Goal: Task Accomplishment & Management: Manage account settings

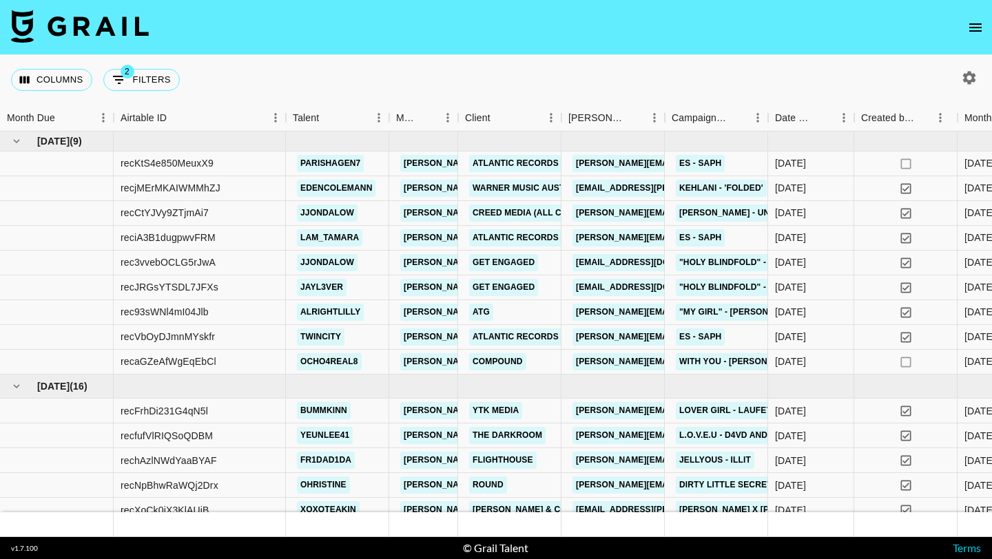
click at [967, 30] on icon "open drawer" at bounding box center [975, 27] width 17 height 17
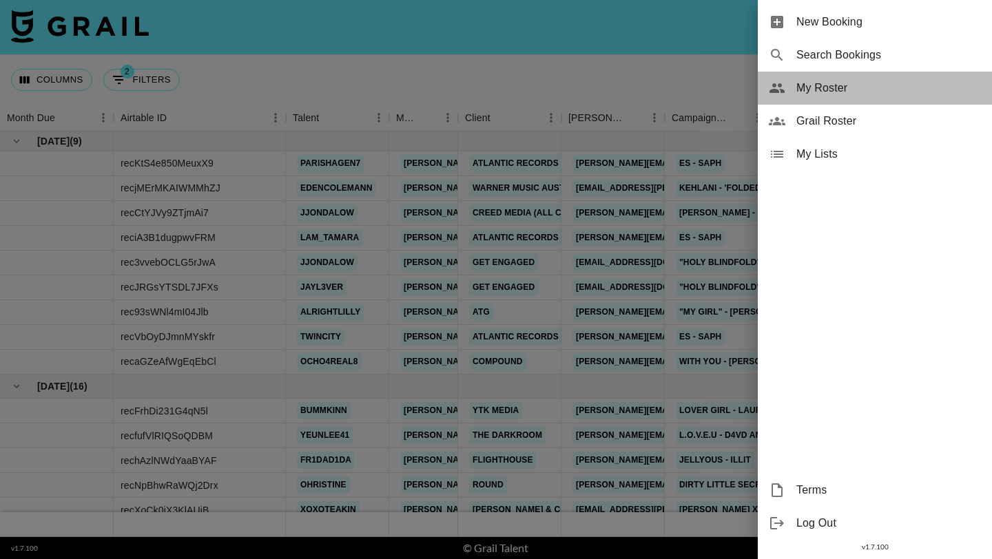
click at [816, 100] on div "My Roster" at bounding box center [874, 88] width 234 height 33
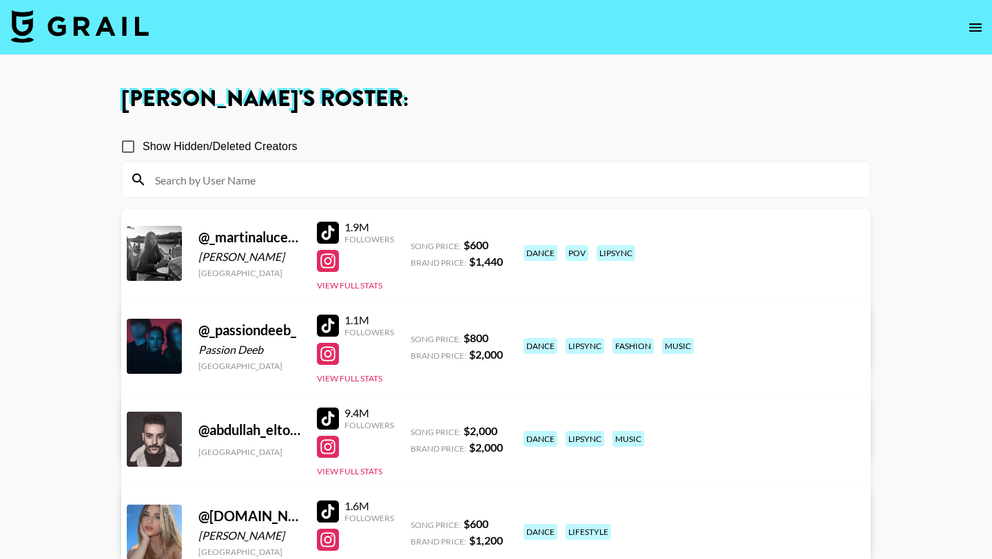
click at [379, 198] on section at bounding box center [495, 179] width 749 height 37
click at [377, 182] on input at bounding box center [504, 180] width 715 height 22
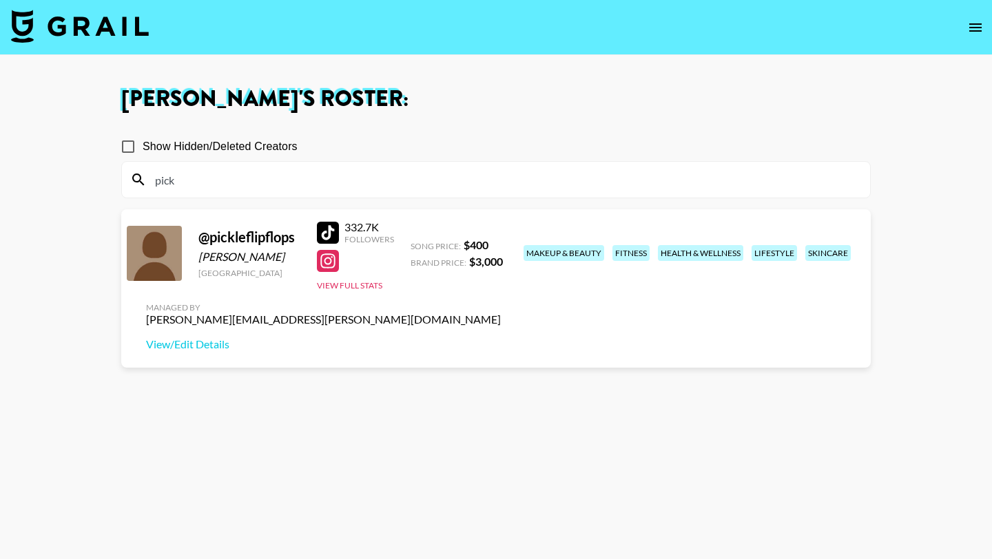
click at [328, 235] on div at bounding box center [328, 233] width 22 height 22
click at [358, 178] on input "pick" at bounding box center [504, 180] width 715 height 22
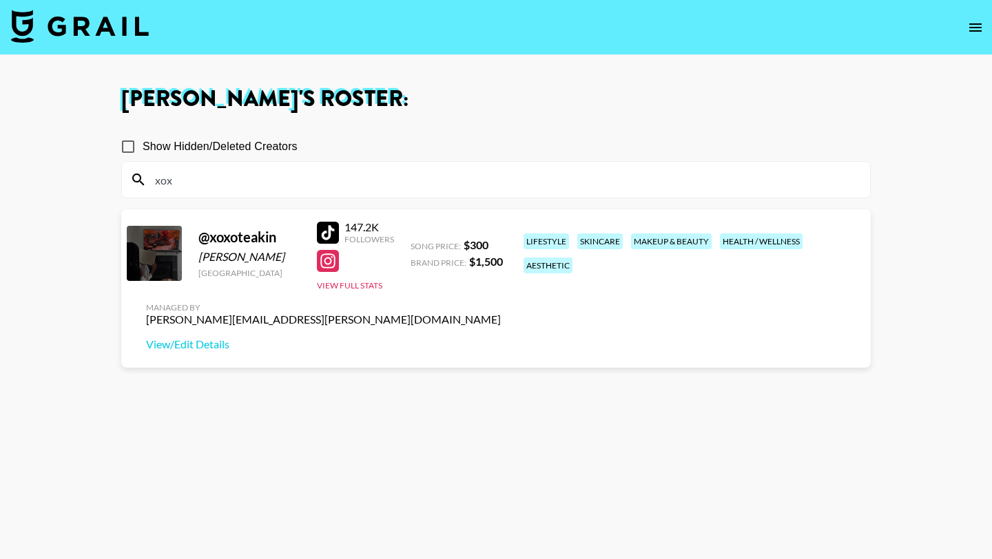
type input "xox"
click at [330, 234] on div at bounding box center [328, 233] width 22 height 22
click at [421, 178] on input "xox" at bounding box center [504, 180] width 715 height 22
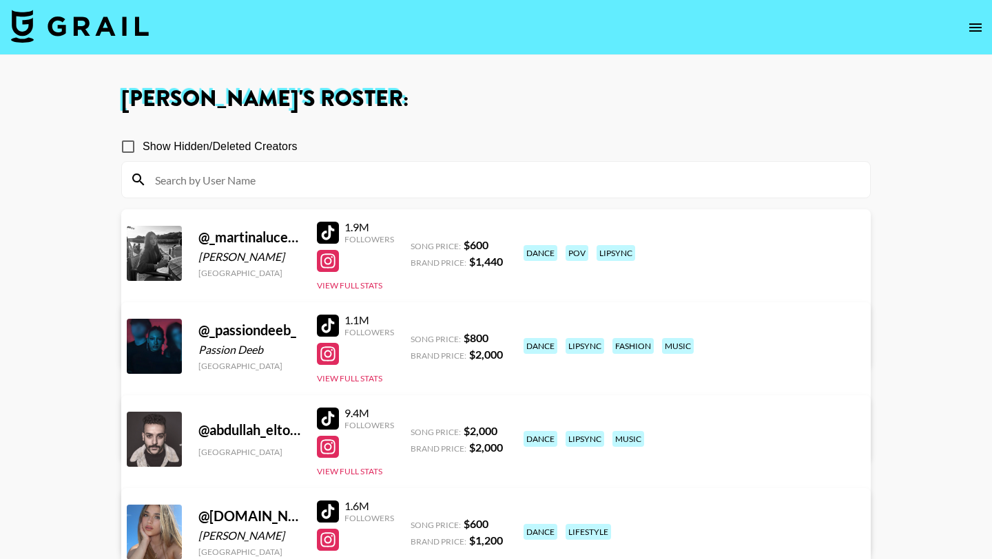
click at [313, 185] on input at bounding box center [504, 180] width 715 height 22
click at [318, 188] on input at bounding box center [504, 180] width 715 height 22
paste input "sandranuba"
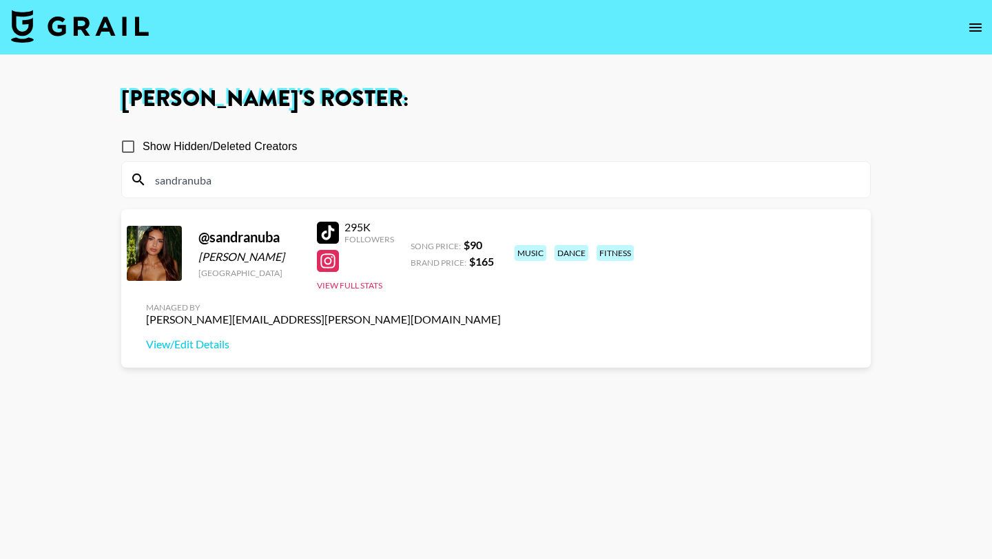
type input "sandranuba"
click at [331, 226] on div at bounding box center [328, 233] width 22 height 22
click at [255, 180] on input "sandranuba" at bounding box center [504, 180] width 715 height 22
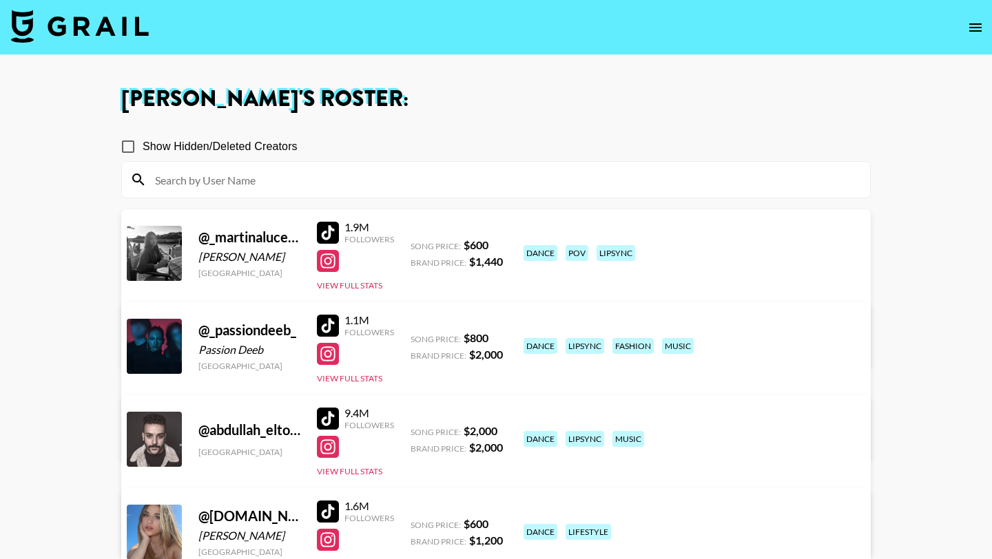
click at [311, 186] on input at bounding box center [504, 180] width 715 height 22
paste input "guillespy"
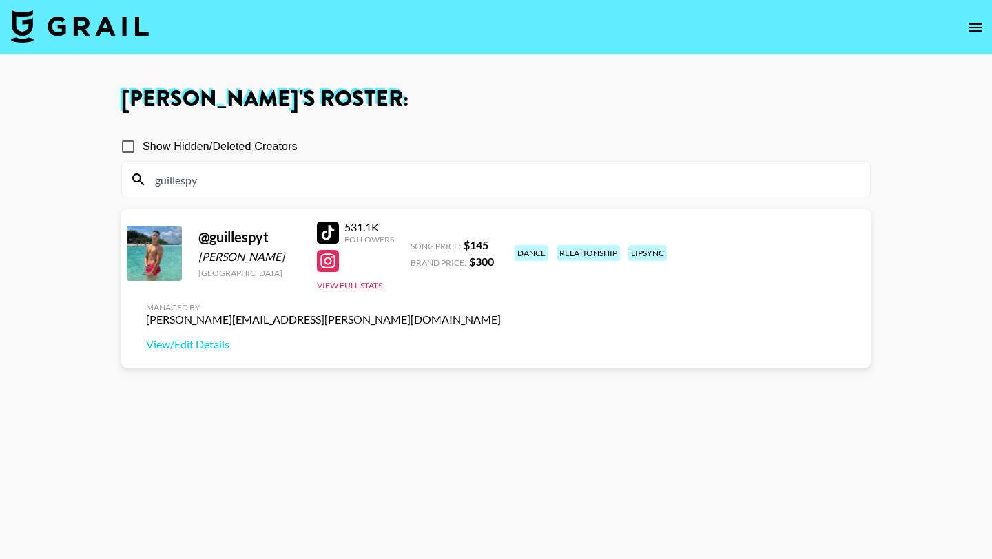
type input "guillespy"
click at [324, 223] on div at bounding box center [328, 233] width 22 height 22
click at [252, 180] on input "guillespy" at bounding box center [504, 180] width 715 height 22
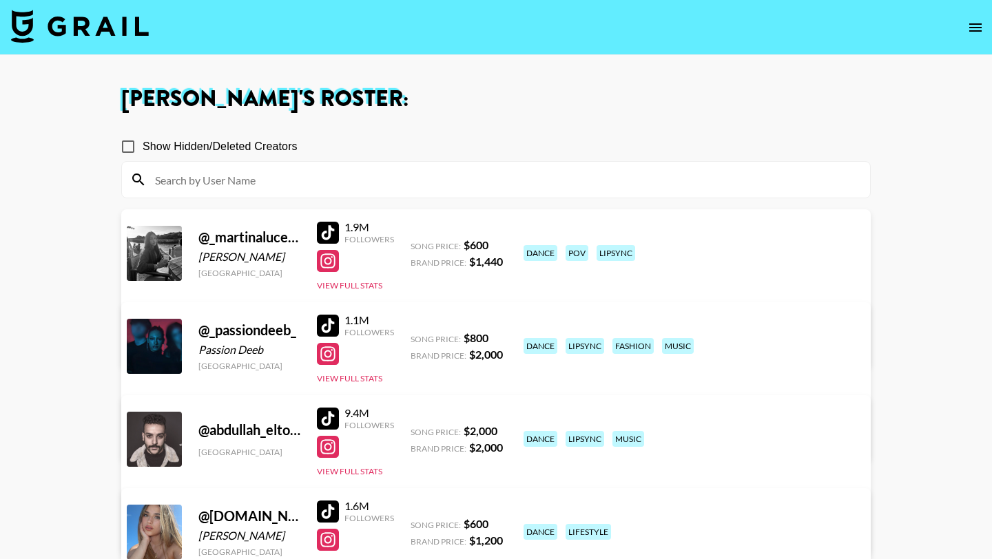
paste input "guillespy"
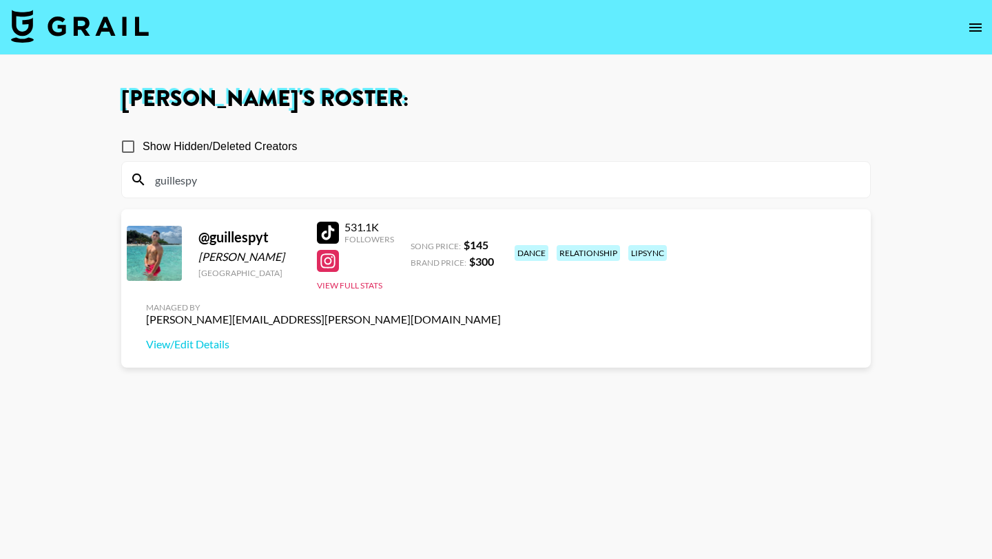
type input "guillespy"
click at [335, 237] on div at bounding box center [328, 233] width 22 height 22
click at [501, 337] on link "View/Edit Details" at bounding box center [323, 344] width 355 height 14
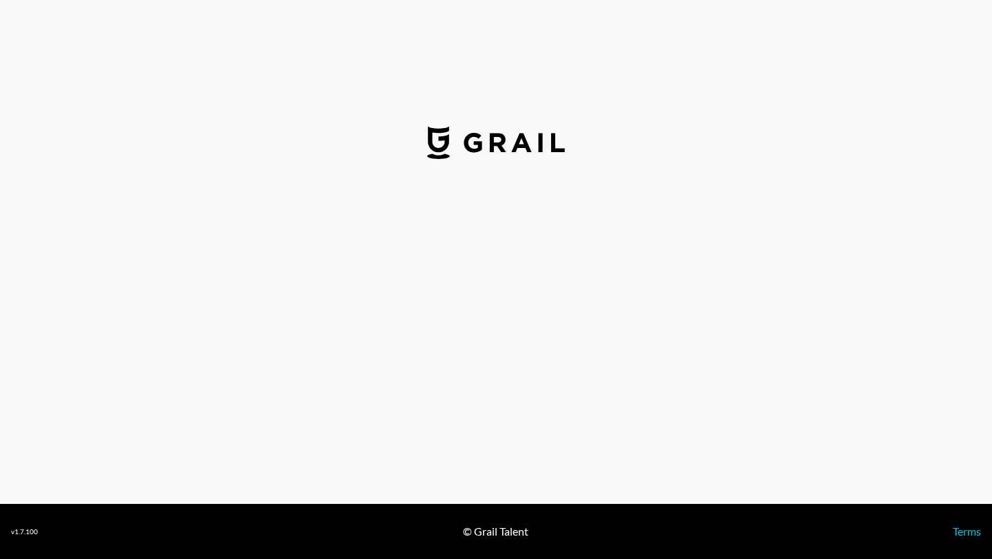
select select "USD"
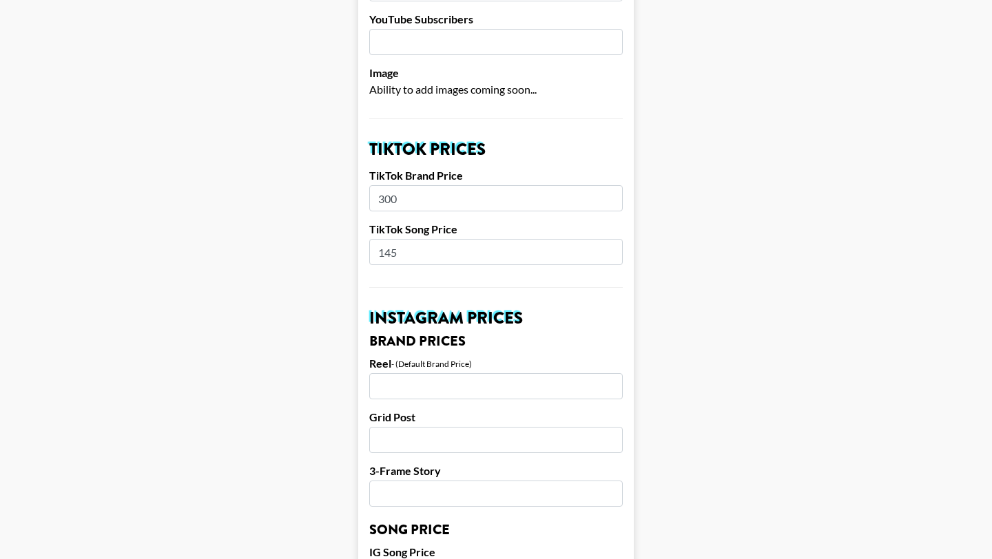
scroll to position [388, 0]
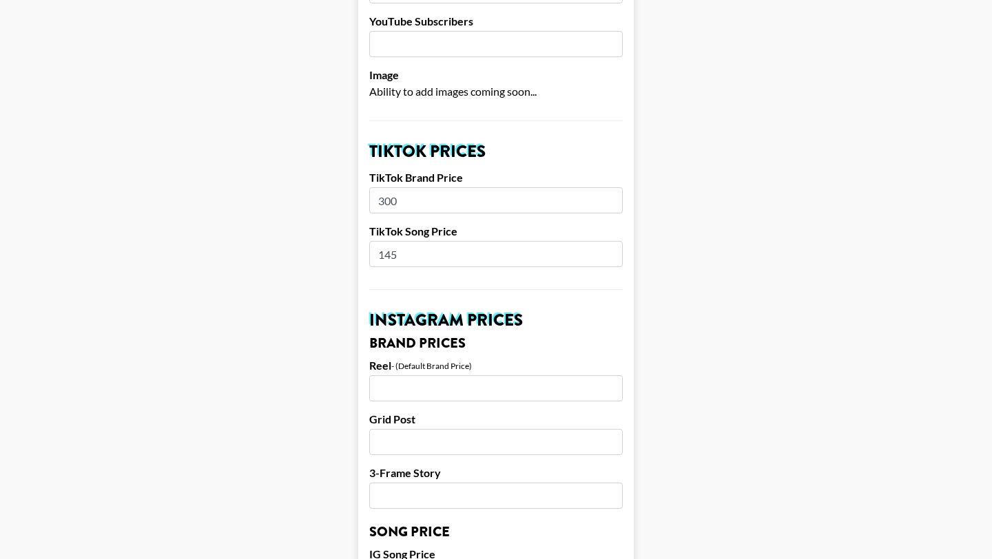
click at [405, 187] on input "300" at bounding box center [495, 200] width 253 height 26
type input "600"
click at [401, 241] on input "145" at bounding box center [495, 254] width 253 height 26
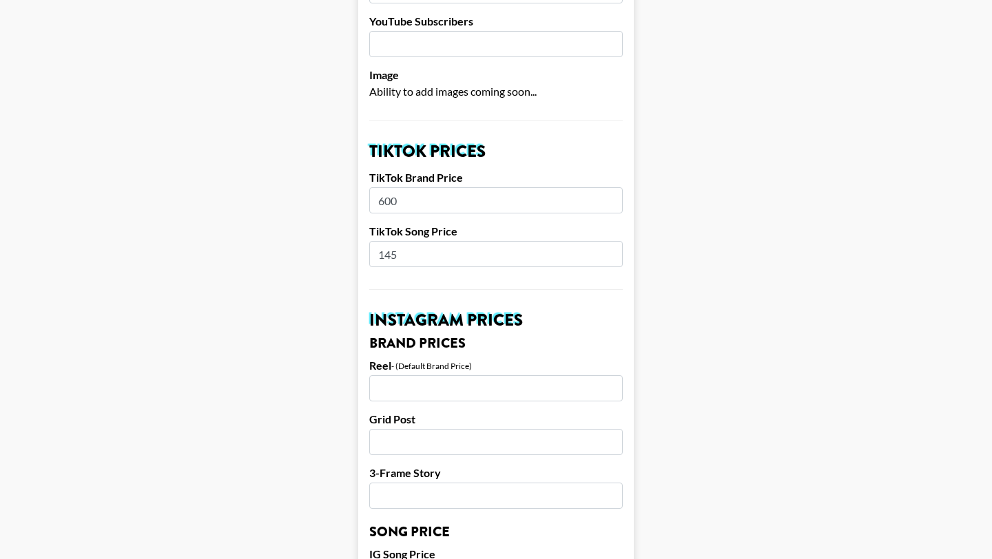
click at [401, 241] on input "145" at bounding box center [495, 254] width 253 height 26
type input "1000"
click at [676, 268] on main "Airtable ID: rec5Vo9yCm6Tzoo2X Manager(s) joe.chiarelli@grail-talent.com ​ TikT…" at bounding box center [496, 555] width 970 height 1733
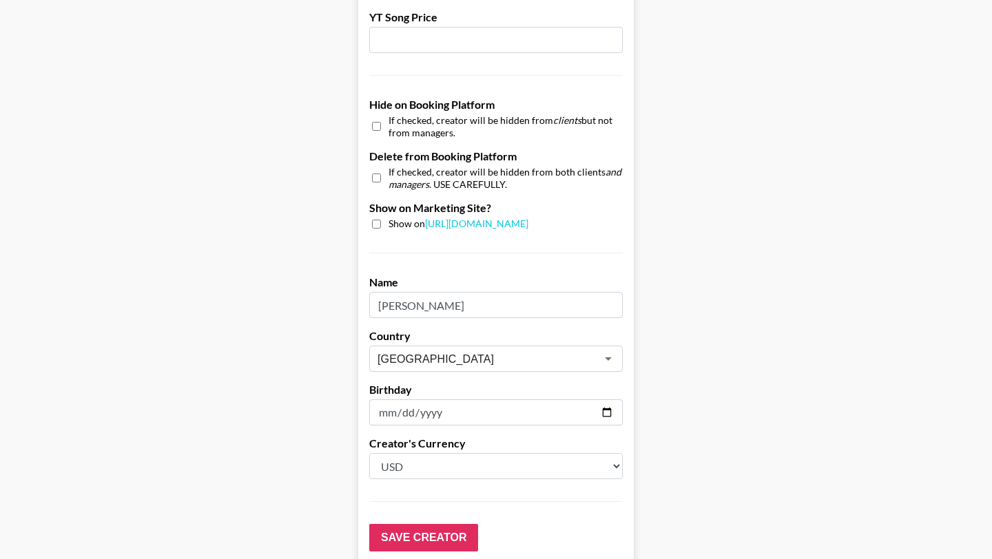
scroll to position [1309, 0]
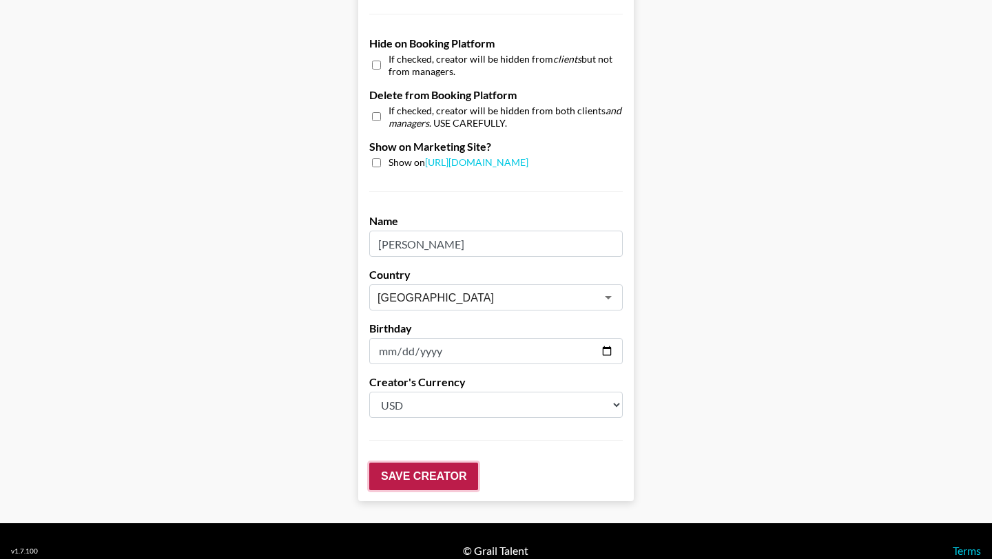
click at [457, 463] on input "Save Creator" at bounding box center [423, 477] width 109 height 28
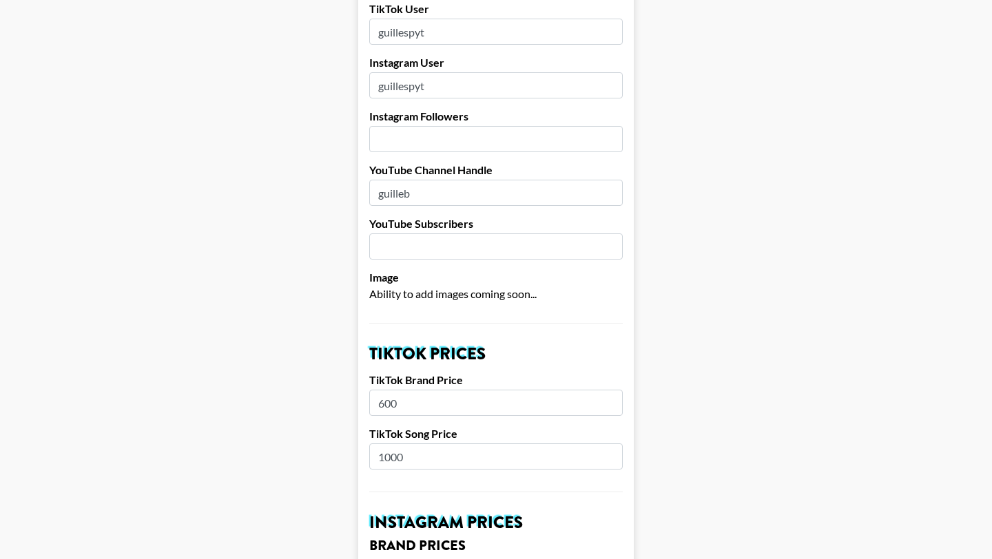
scroll to position [0, 0]
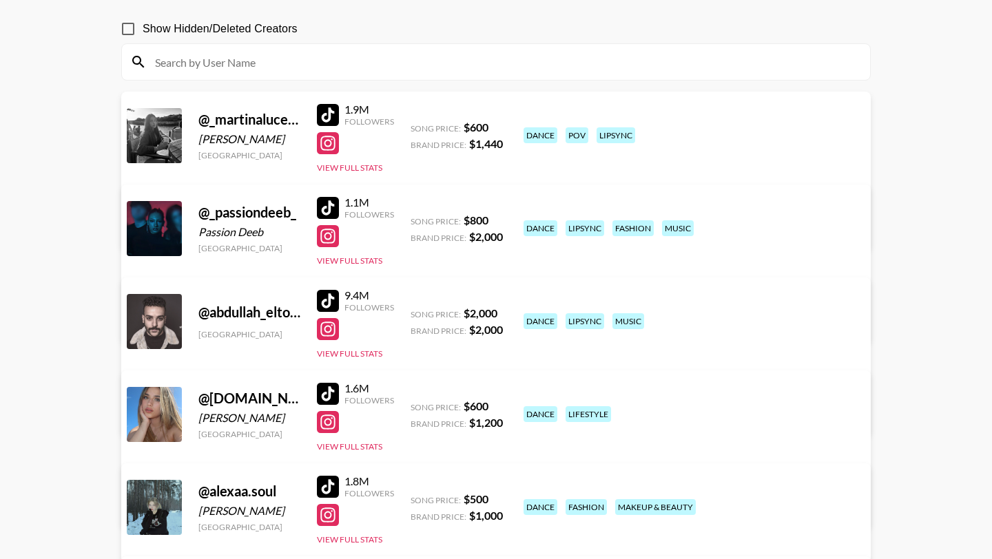
scroll to position [112, 0]
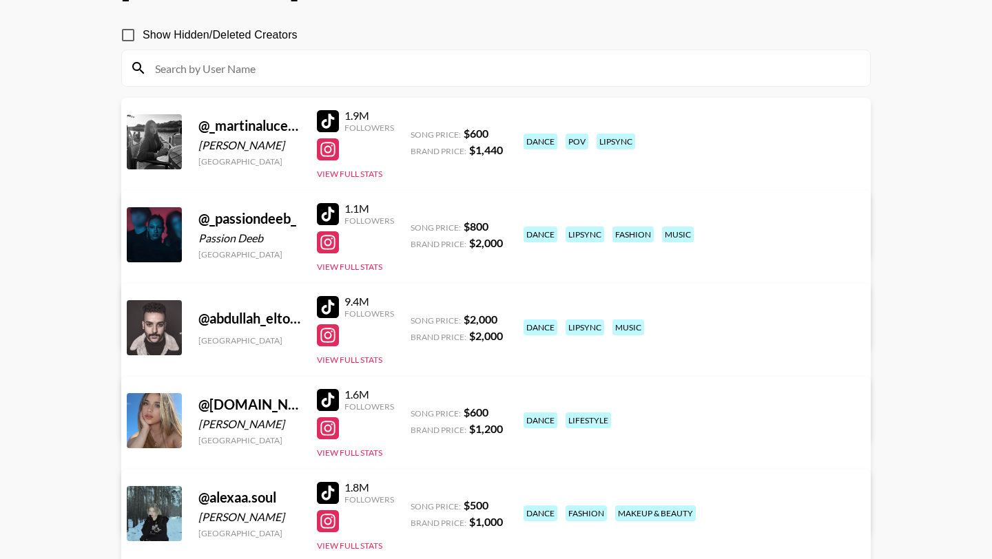
click at [337, 64] on input at bounding box center [504, 68] width 715 height 22
paste input "guillespy"
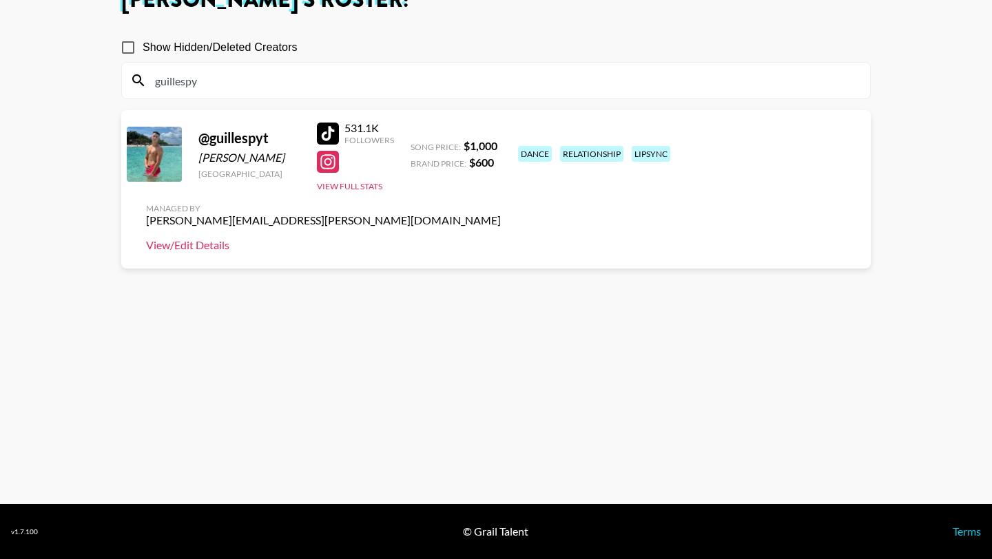
type input "guillespy"
click at [501, 238] on link "View/Edit Details" at bounding box center [323, 245] width 355 height 14
click at [303, 90] on input "guillespy" at bounding box center [504, 81] width 715 height 22
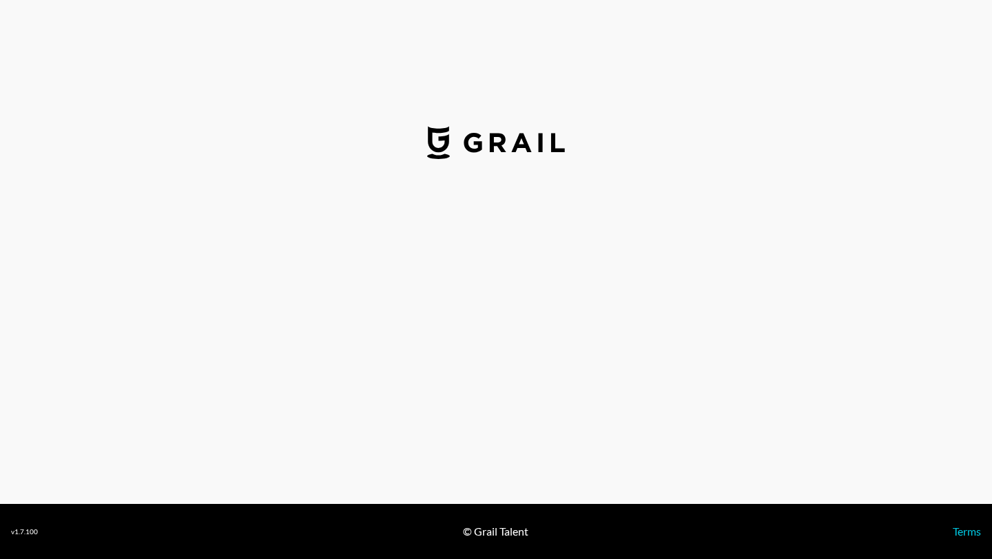
select select "USD"
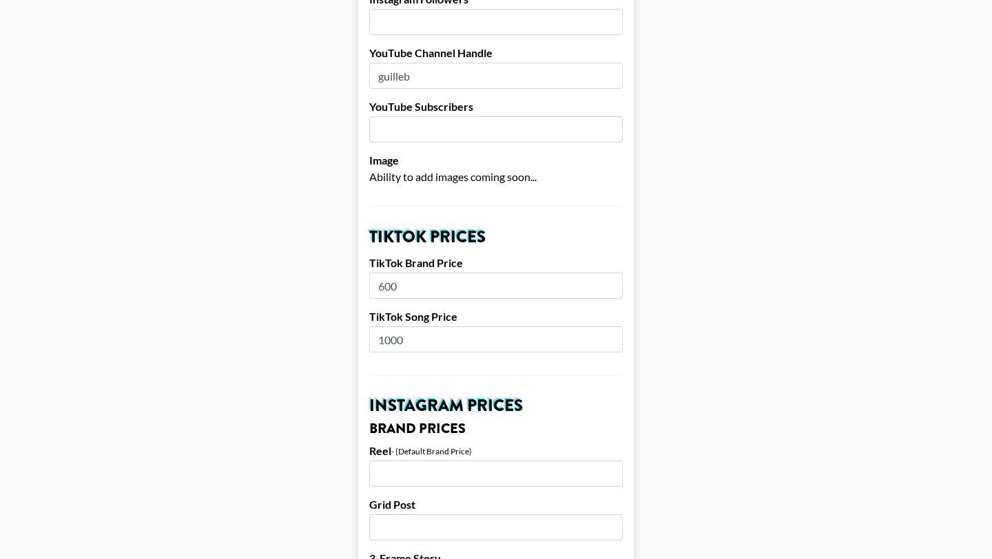
scroll to position [310, 0]
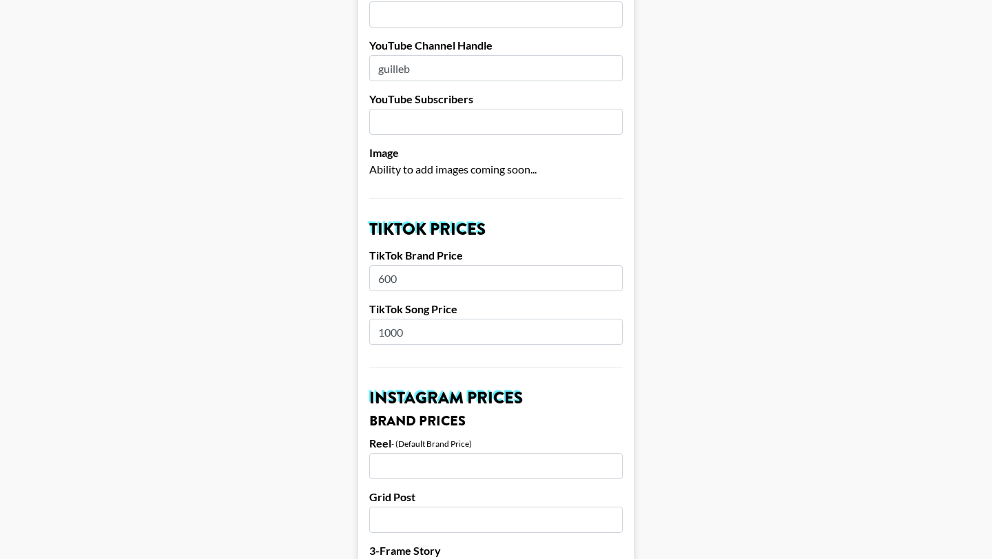
click at [423, 265] on input "600" at bounding box center [495, 278] width 253 height 26
type input "1000"
click at [424, 319] on input "1000" at bounding box center [495, 332] width 253 height 26
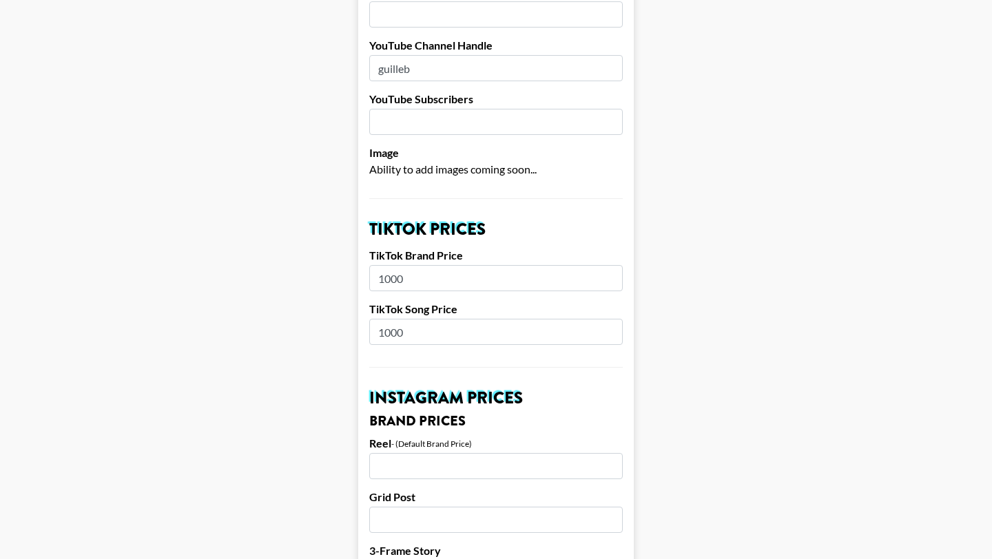
click at [424, 319] on input "1000" at bounding box center [495, 332] width 253 height 26
type input "600"
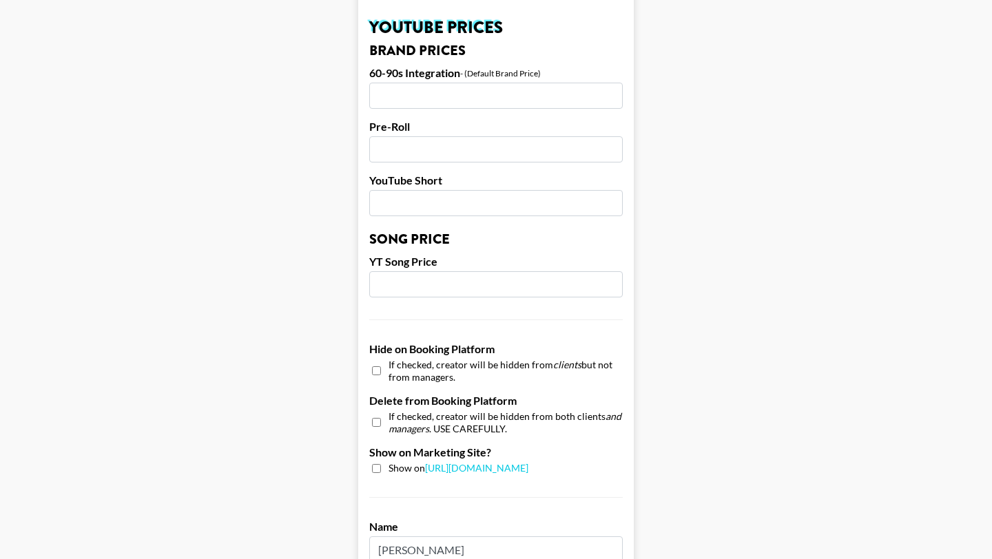
scroll to position [1309, 0]
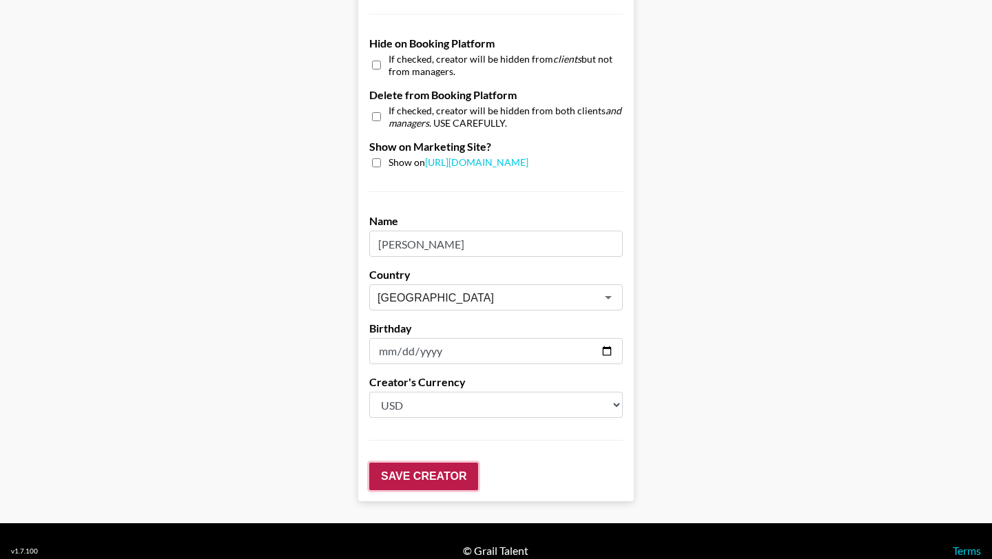
click at [391, 463] on input "Save Creator" at bounding box center [423, 477] width 109 height 28
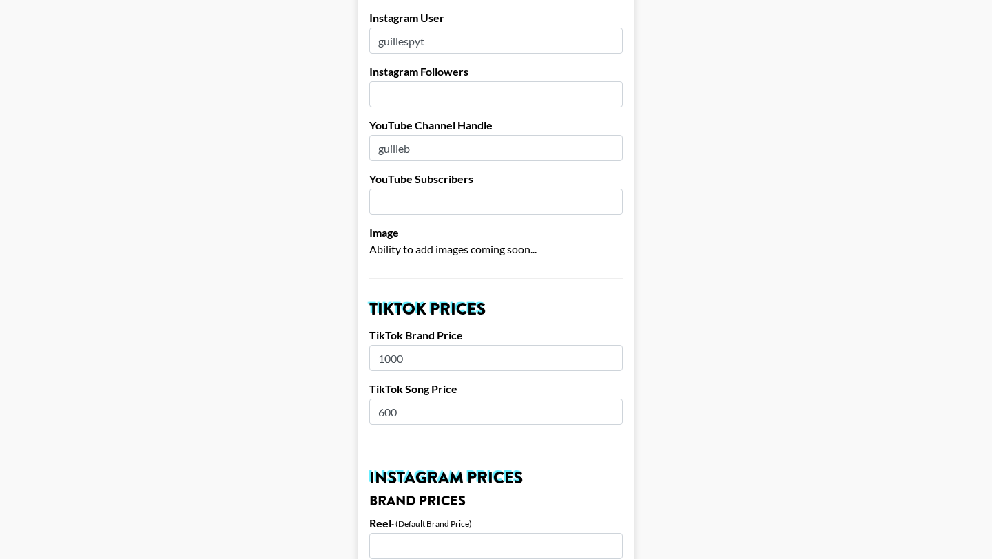
scroll to position [0, 0]
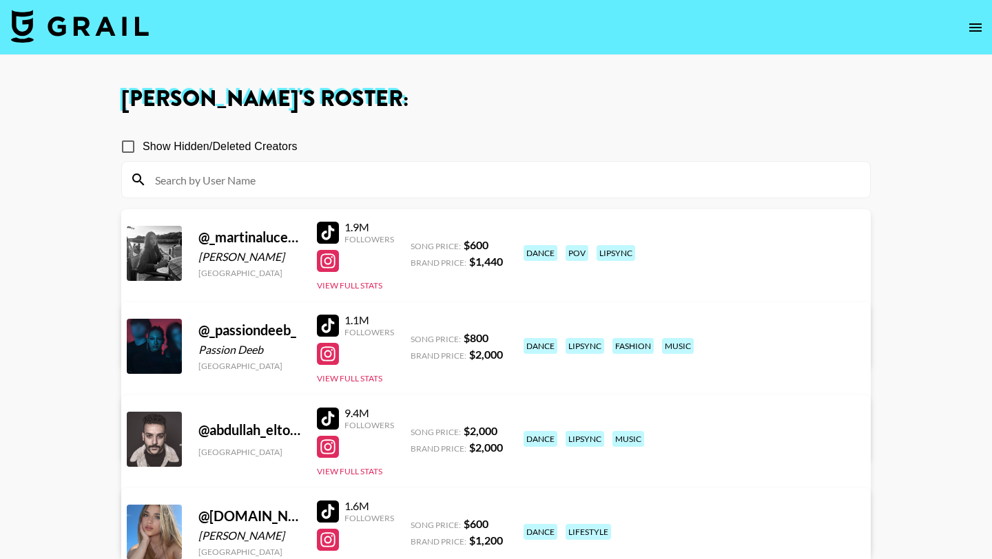
click at [262, 169] on input at bounding box center [504, 180] width 715 height 22
paste input "guillespy"
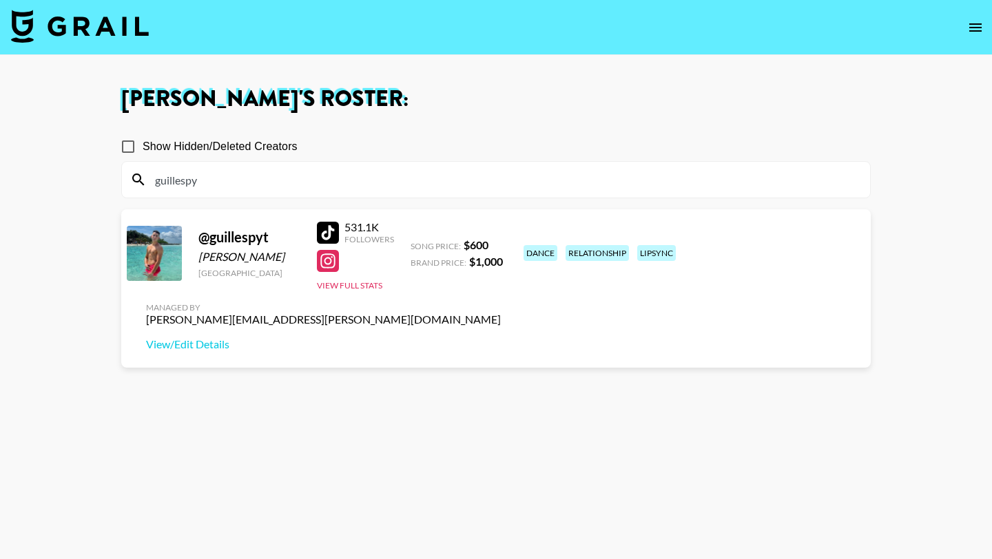
click at [269, 179] on input "guillespy" at bounding box center [504, 180] width 715 height 22
paste input "sandranuba"
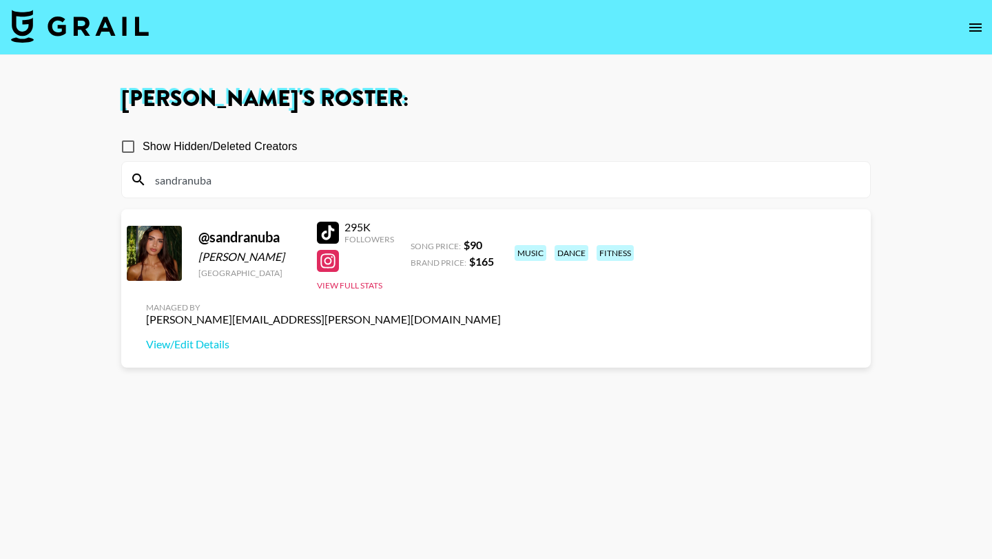
type input "sandranuba"
click at [323, 229] on div at bounding box center [328, 233] width 22 height 22
click at [501, 337] on link "View/Edit Details" at bounding box center [323, 344] width 355 height 14
click at [237, 185] on input "sandranuba" at bounding box center [504, 180] width 715 height 22
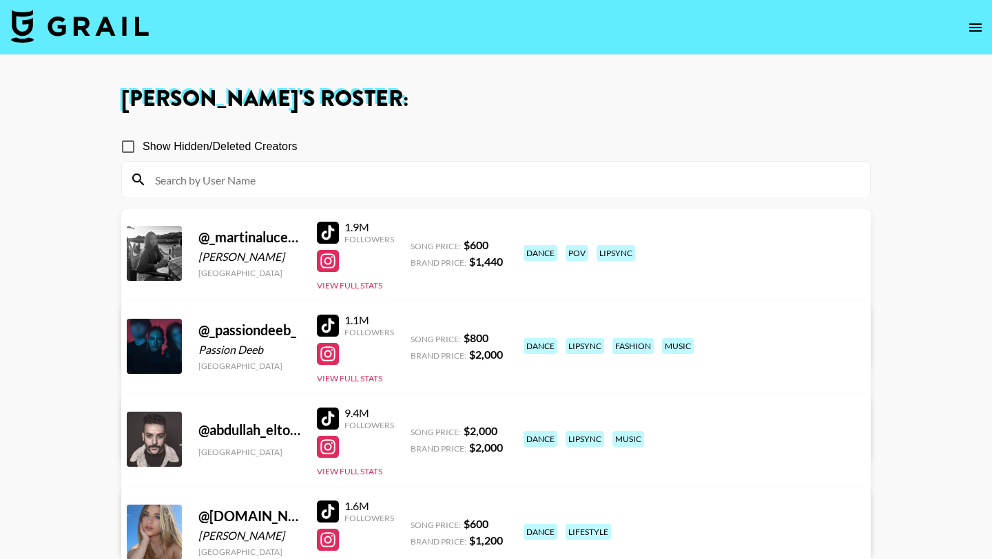
click at [483, 189] on input at bounding box center [504, 180] width 715 height 22
paste input "sandranuba"
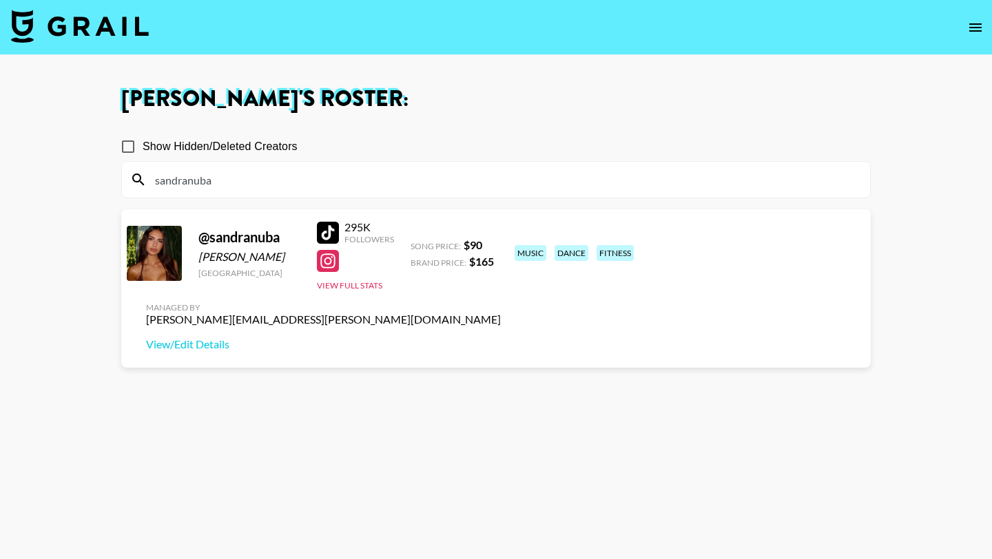
type input "sandranuba"
click at [323, 233] on div at bounding box center [328, 233] width 22 height 22
click at [96, 24] on img at bounding box center [80, 26] width 138 height 33
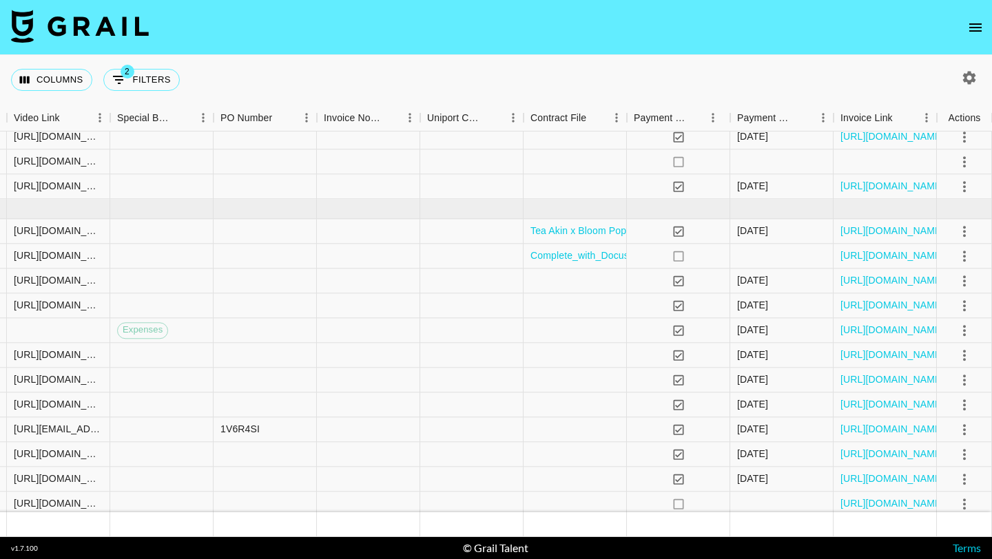
scroll to position [616, 1415]
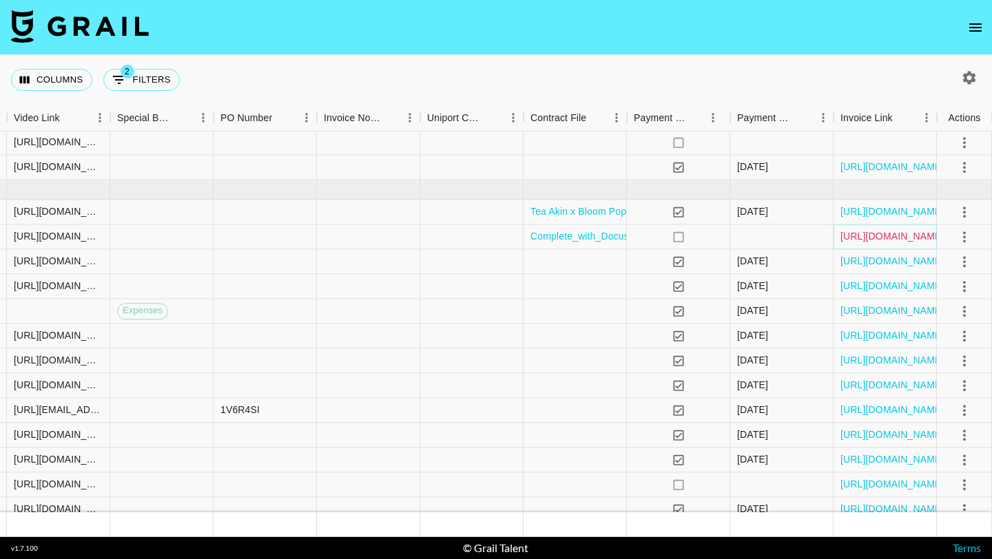
click at [868, 237] on link "https://in.xero.com/uCsSQAKb9KOmt1nIpqUO2QMGhvb9hseSWZvfRTOn" at bounding box center [892, 237] width 104 height 14
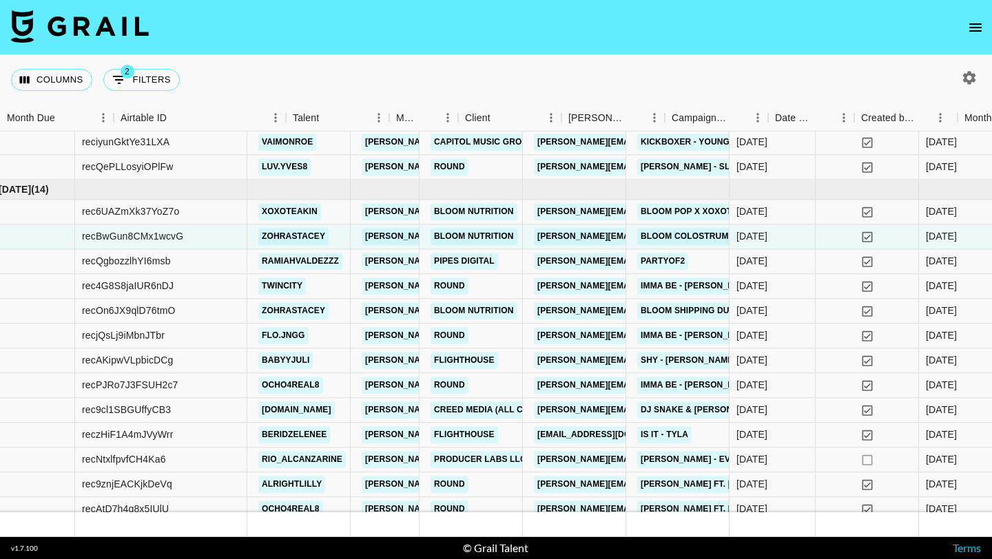
scroll to position [616, 0]
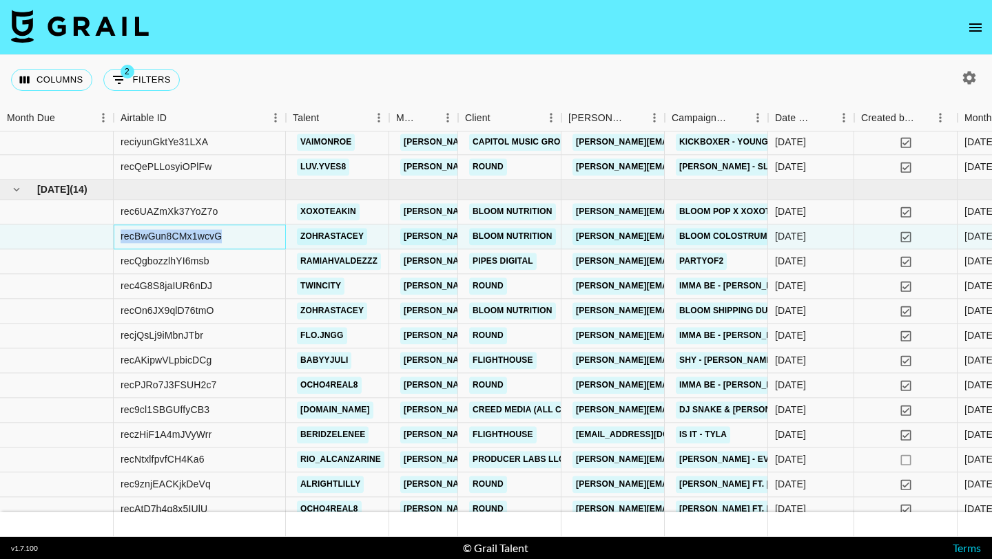
drag, startPoint x: 223, startPoint y: 235, endPoint x: 118, endPoint y: 240, distance: 105.4
click at [118, 240] on div "recBwGun8CMx1wcvG" at bounding box center [200, 236] width 172 height 25
copy div "recBwGun8CMx1wcvG"
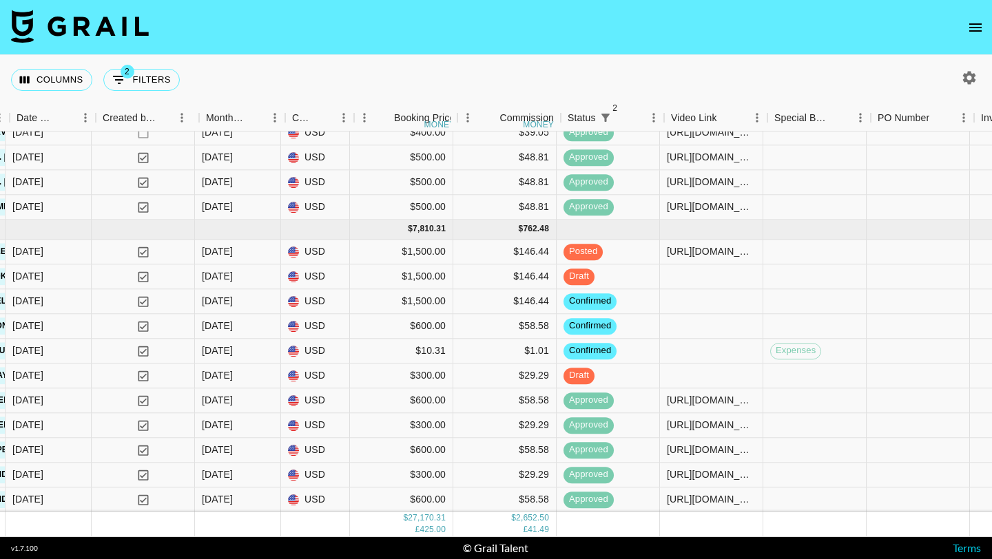
scroll to position [943, 711]
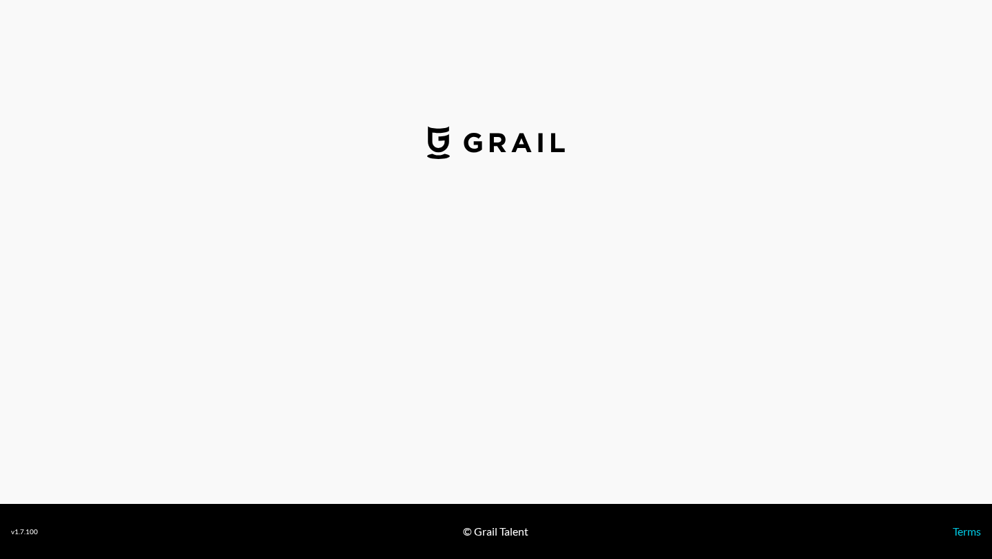
select select "USD"
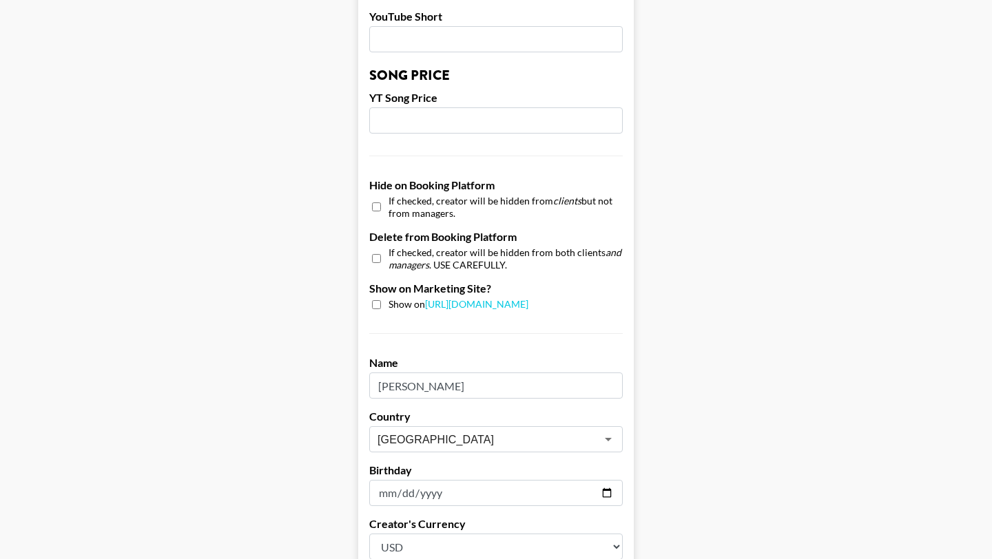
scroll to position [1131, 0]
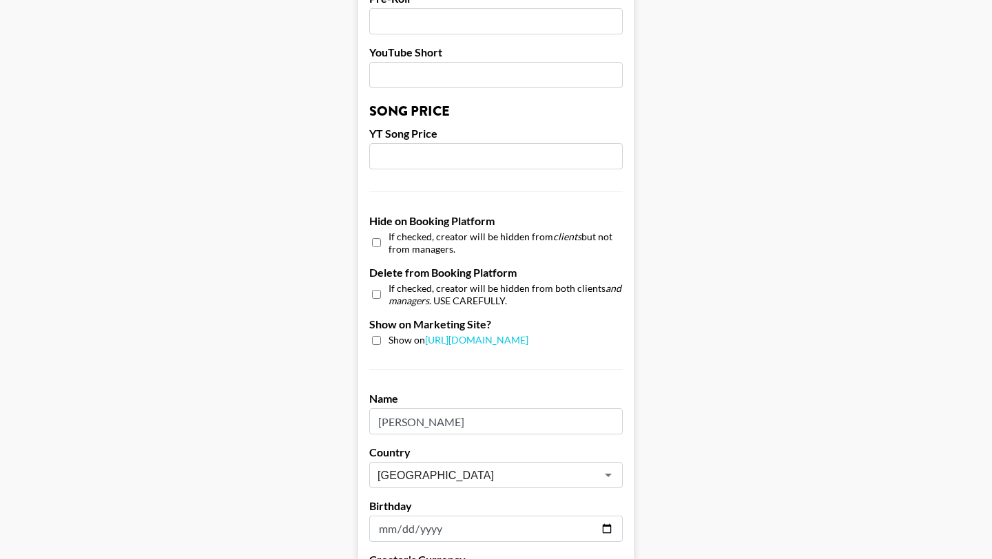
click at [376, 233] on input "checkbox" at bounding box center [376, 243] width 9 height 20
checkbox input "true"
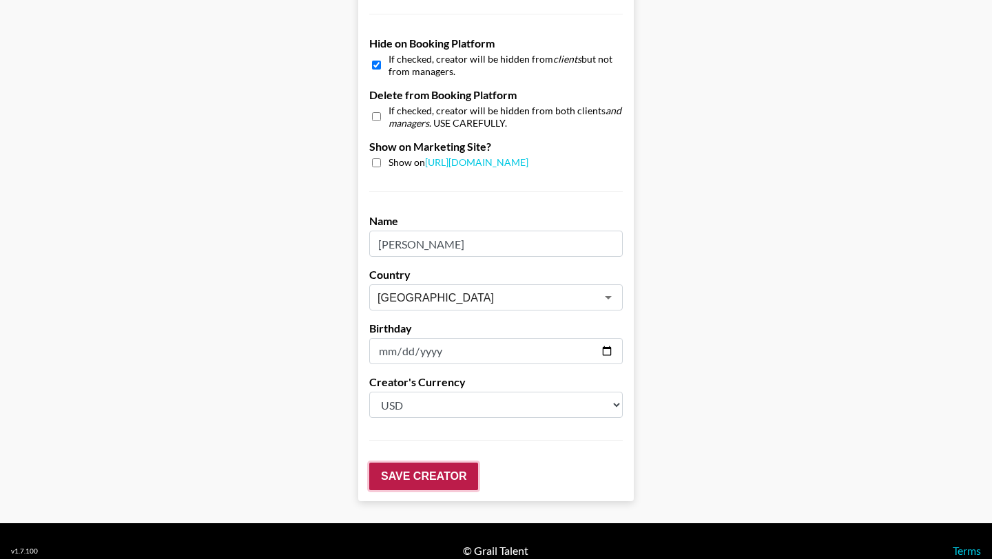
click at [415, 463] on input "Save Creator" at bounding box center [423, 477] width 109 height 28
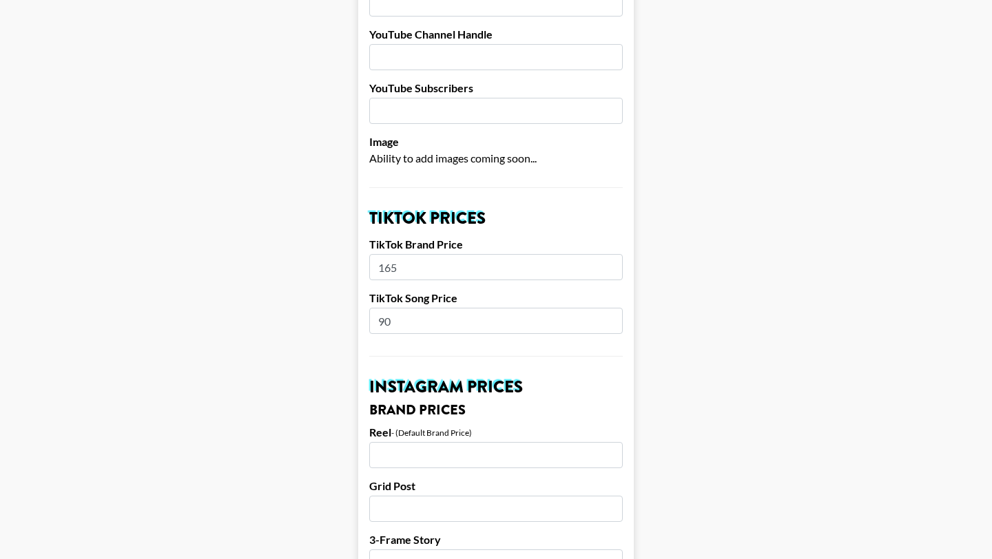
scroll to position [0, 0]
